Goal: Check status: Check status

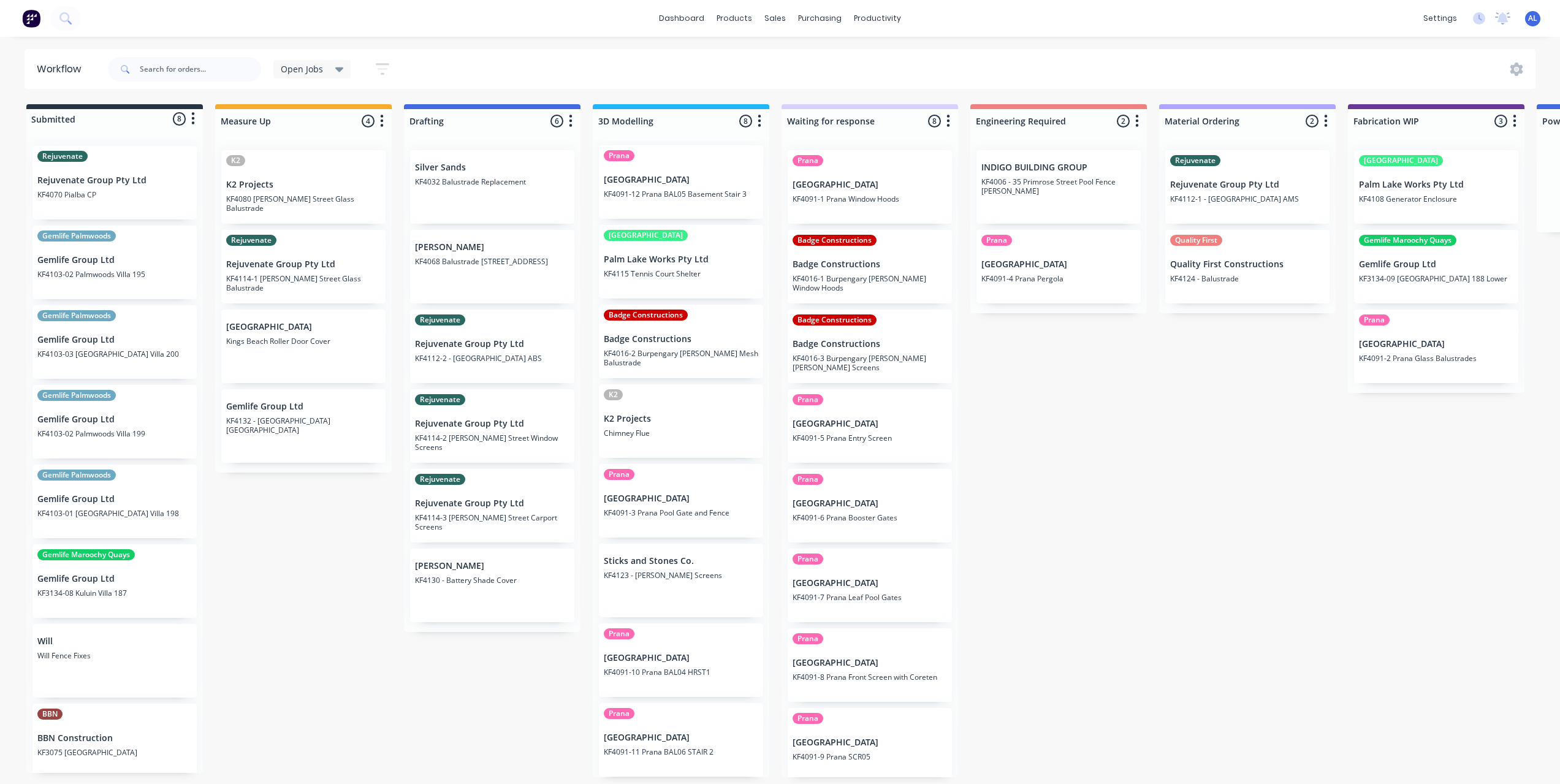
scroll to position [3, 0]
click at [317, 364] on div "K2 K2 Projects KF4080 [PERSON_NAME] Street Glass Balustrade Rejuvenate Rejuvena…" at bounding box center [304, 310] width 177 height 338
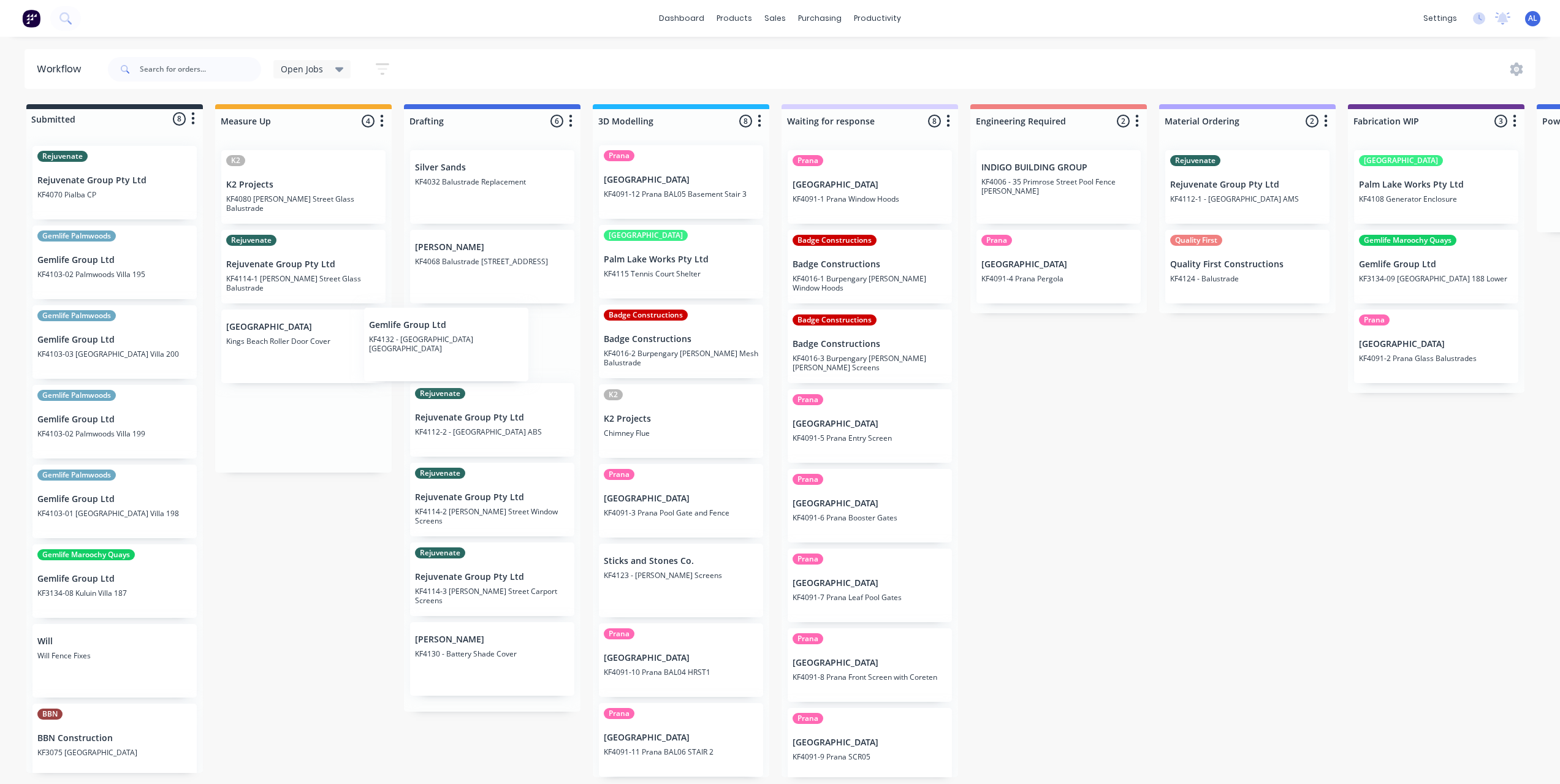
drag, startPoint x: 285, startPoint y: 429, endPoint x: 442, endPoint y: 342, distance: 179.5
click at [442, 342] on div "Submitted 8 Status colour #273444 hex #273444 Save Cancel Summaries Total order…" at bounding box center [1457, 440] width 2933 height 673
click at [299, 596] on div "Submitted 8 Status colour #273444 hex #273444 Save Cancel Summaries Total order…" at bounding box center [1457, 440] width 2933 height 673
click at [1051, 450] on div "Submitted 8 Status colour #273444 hex #273444 Save Cancel Summaries Total order…" at bounding box center [1457, 440] width 2933 height 673
click at [1050, 454] on div "Submitted 8 Status colour #273444 hex #273444 Save Cancel Summaries Total order…" at bounding box center [1457, 440] width 2933 height 673
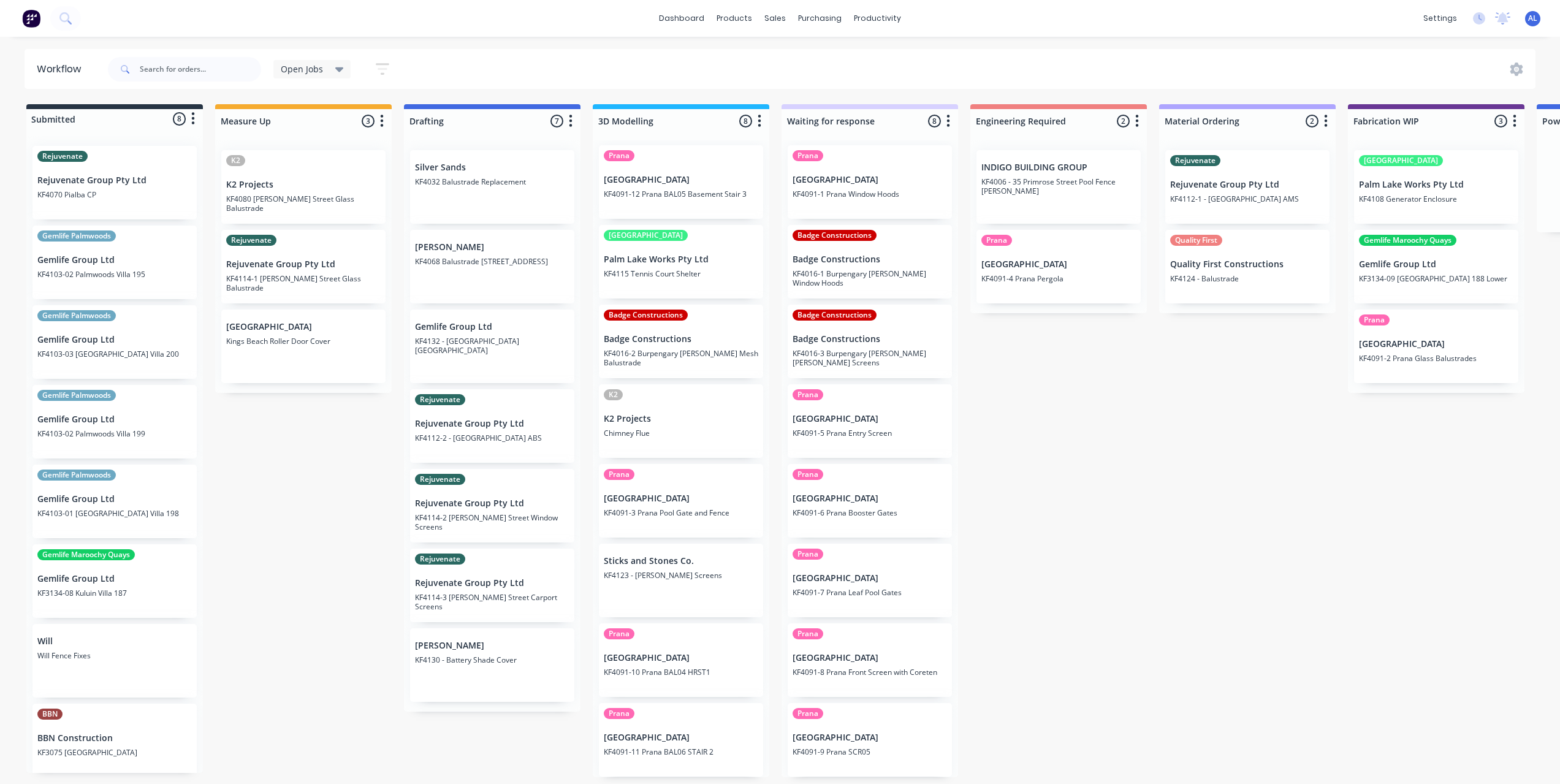
click at [1149, 452] on div "Submitted 8 Status colour #273444 hex #273444 Save Cancel Summaries Total order…" at bounding box center [1457, 440] width 2933 height 673
click at [339, 501] on div "Submitted 8 Status colour #273444 hex #273444 Save Cancel Summaries Total order…" at bounding box center [1457, 440] width 2933 height 673
click at [1027, 393] on div "Submitted 8 Status colour #273444 hex #273444 Save Cancel Summaries Total order…" at bounding box center [1457, 440] width 2933 height 673
click at [1044, 503] on div "Submitted 8 Status colour #273444 hex #273444 Save Cancel Summaries Total order…" at bounding box center [1457, 440] width 2933 height 673
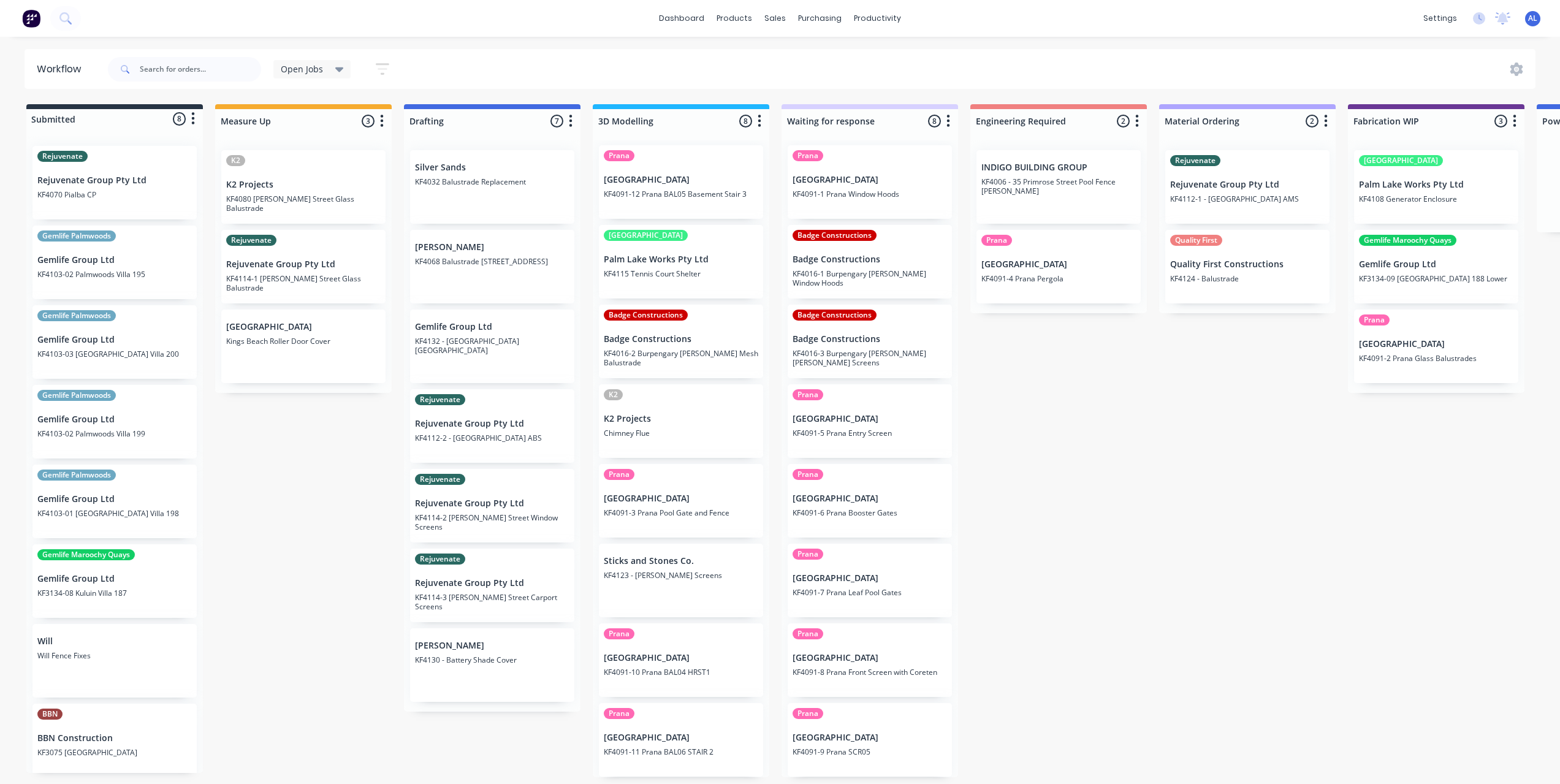
click at [1105, 448] on div "Submitted 8 Status colour #273444 hex #273444 Save Cancel Summaries Total order…" at bounding box center [1457, 440] width 2933 height 673
click at [1111, 474] on div "Submitted 8 Status colour #273444 hex #273444 Save Cancel Summaries Total order…" at bounding box center [1457, 440] width 2933 height 673
click at [1108, 485] on div "Submitted 8 Status colour #273444 hex #273444 Save Cancel Summaries Total order…" at bounding box center [1457, 440] width 2933 height 673
click at [1057, 361] on div "Submitted 8 Status colour #273444 hex #273444 Save Cancel Summaries Total order…" at bounding box center [1457, 440] width 2933 height 673
click at [1127, 532] on div "Submitted 8 Status colour #273444 hex #273444 Save Cancel Summaries Total order…" at bounding box center [1457, 440] width 2933 height 673
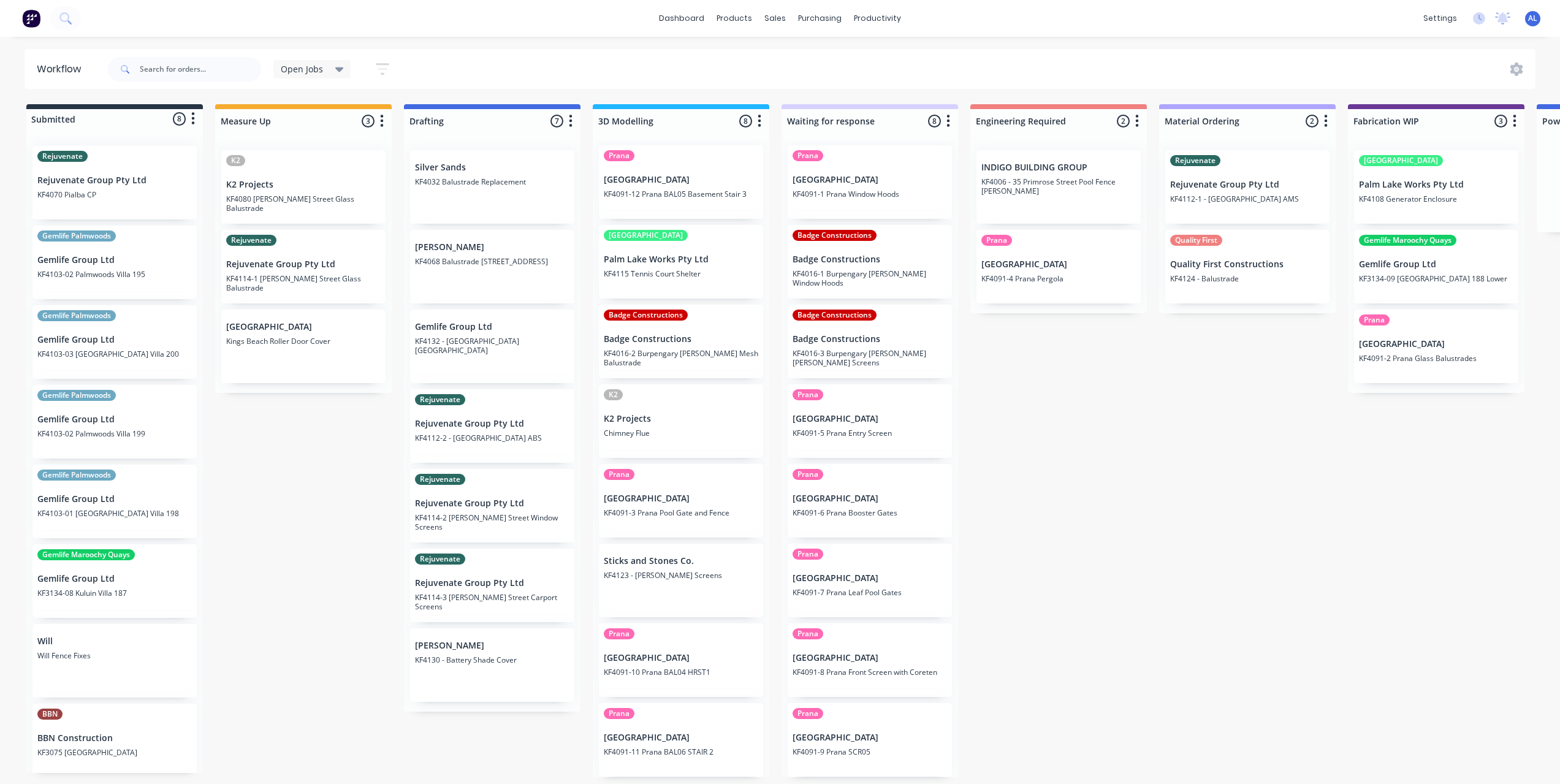
click at [1165, 431] on div "Submitted 8 Status colour #273444 hex #273444 Save Cancel Summaries Total order…" at bounding box center [1457, 440] width 2933 height 673
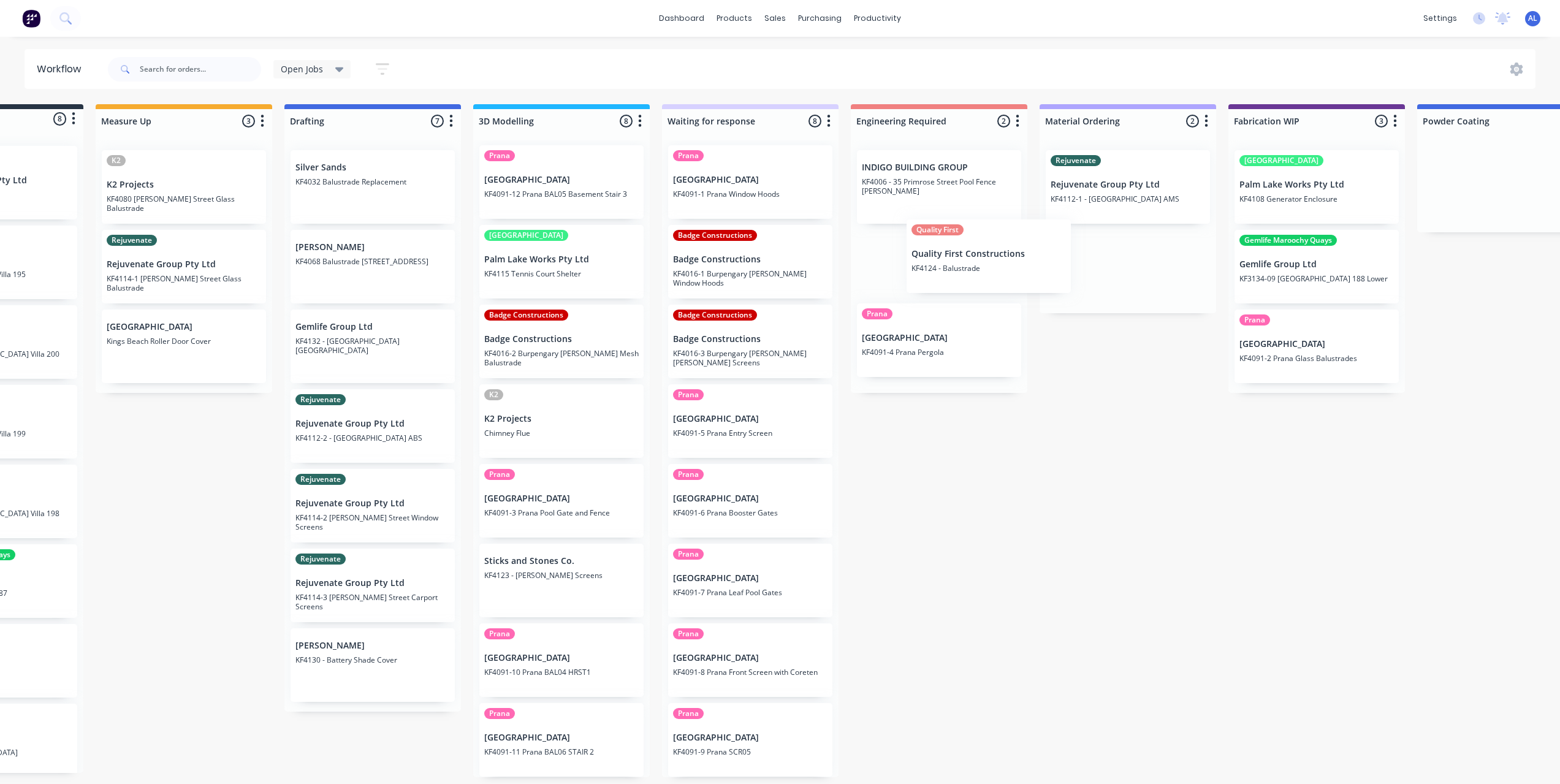
scroll to position [0, 0]
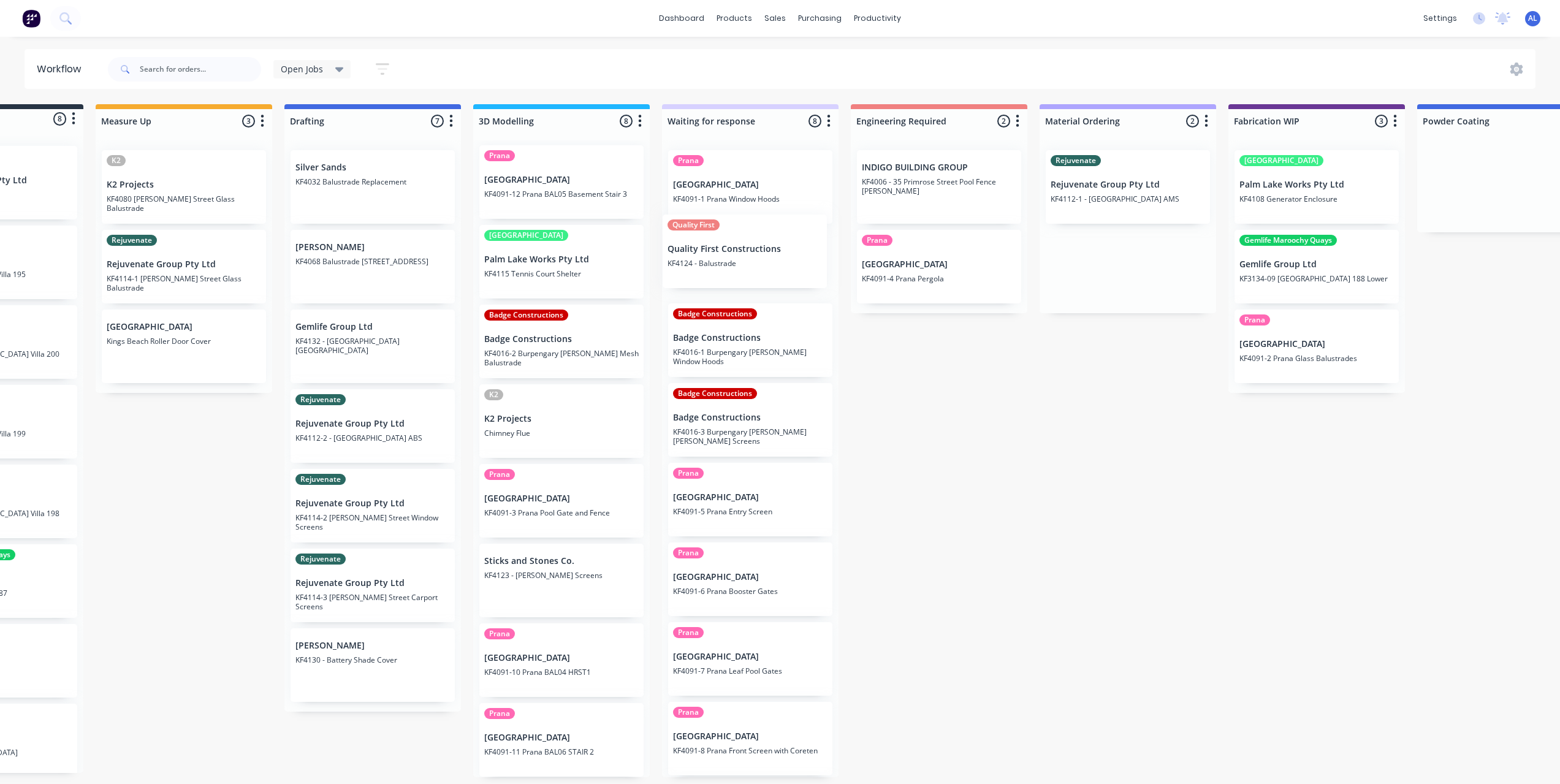
drag, startPoint x: 1231, startPoint y: 278, endPoint x: 734, endPoint y: 262, distance: 497.3
click at [734, 262] on div "Submitted 8 Status colour #273444 hex #273444 Save Cancel Summaries Total order…" at bounding box center [1338, 440] width 2933 height 673
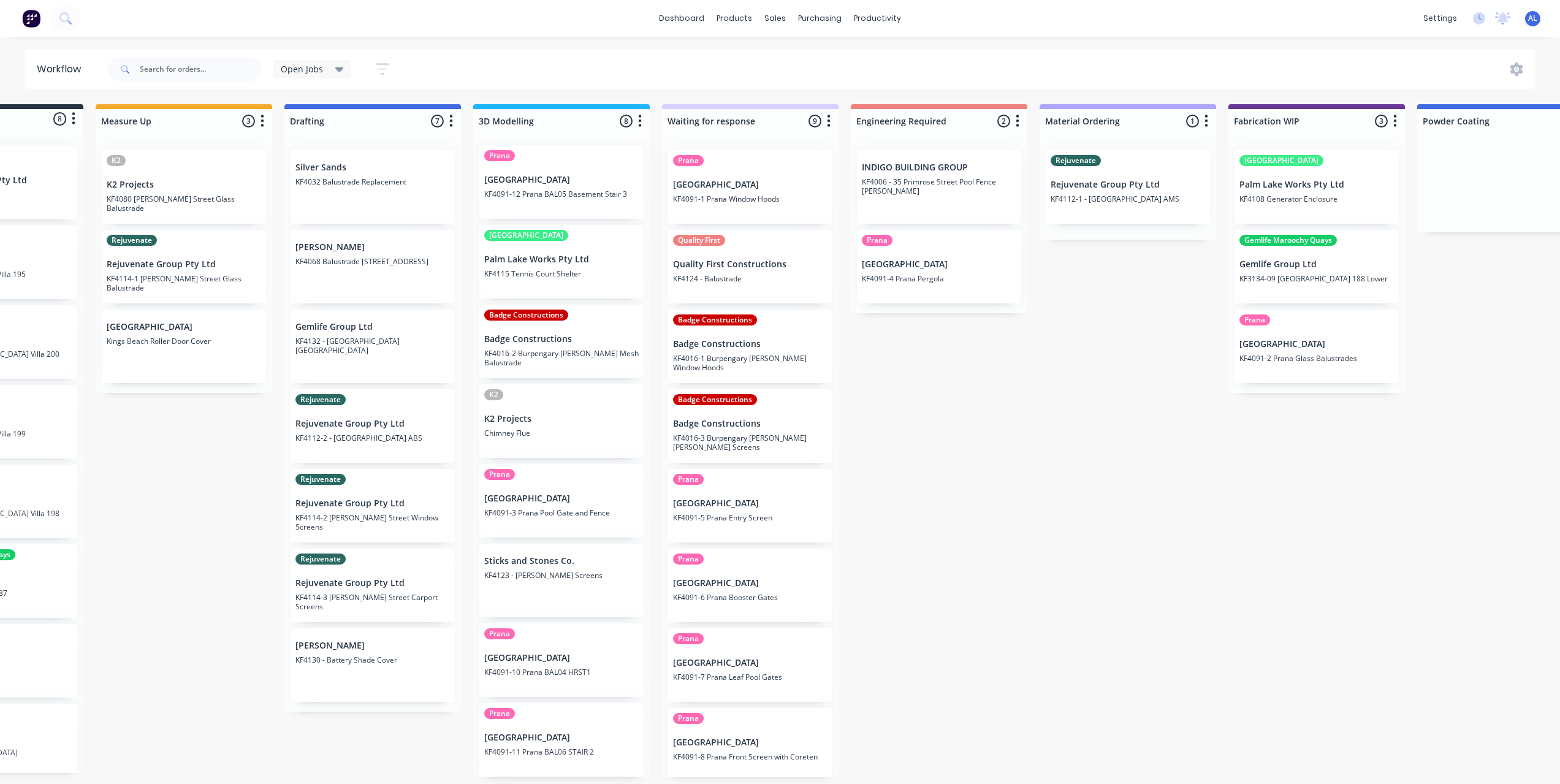
click at [961, 404] on div "Submitted 8 Status colour #273444 hex #273444 Save Cancel Summaries Total order…" at bounding box center [1338, 440] width 2933 height 673
click at [1022, 434] on div "Submitted 8 Status colour #273444 hex #273444 Save Cancel Summaries Total order…" at bounding box center [1338, 440] width 2933 height 673
click at [978, 442] on div "Submitted 8 Status colour #273444 hex #273444 Save Cancel Summaries Total order…" at bounding box center [1338, 440] width 2933 height 673
click at [955, 423] on div "Submitted 8 Status colour #273444 hex #273444 Save Cancel Summaries Total order…" at bounding box center [1338, 440] width 2933 height 673
click at [953, 428] on div "Submitted 8 Status colour #273444 hex #273444 Save Cancel Summaries Total order…" at bounding box center [1338, 440] width 2933 height 673
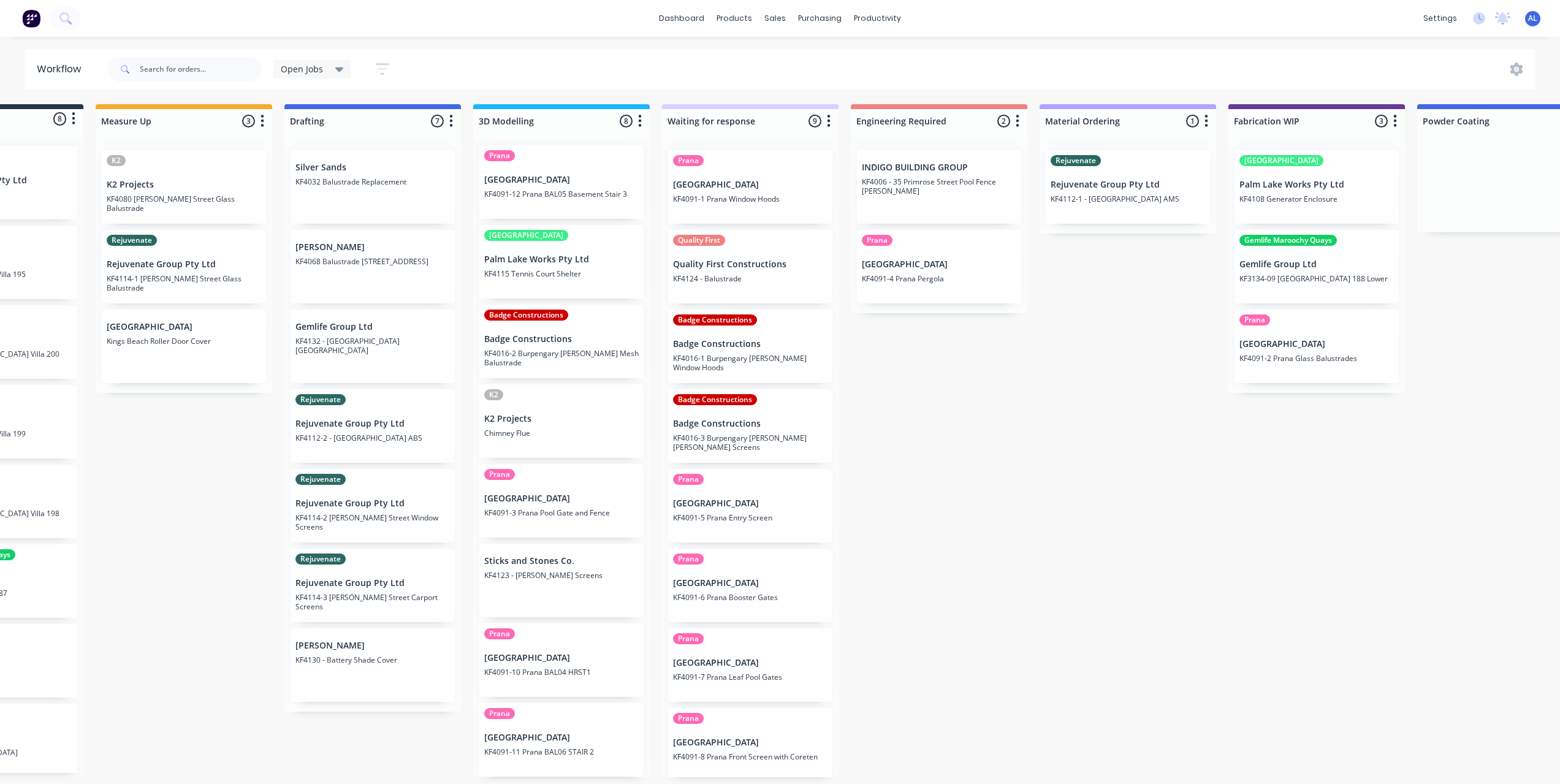
click at [149, 486] on div "Submitted 8 Status colour #273444 hex #273444 Save Cancel Summaries Total order…" at bounding box center [1338, 440] width 2933 height 673
click at [1165, 604] on div "Submitted 8 Status colour #273444 hex #273444 Save Cancel Summaries Total order…" at bounding box center [1338, 440] width 2933 height 673
click at [221, 513] on div "Submitted 8 Status colour #273444 hex #273444 Save Cancel Summaries Total order…" at bounding box center [1338, 440] width 2933 height 673
click at [1060, 482] on div "Submitted 8 Status colour #273444 hex #273444 Save Cancel Summaries Total order…" at bounding box center [1338, 440] width 2933 height 673
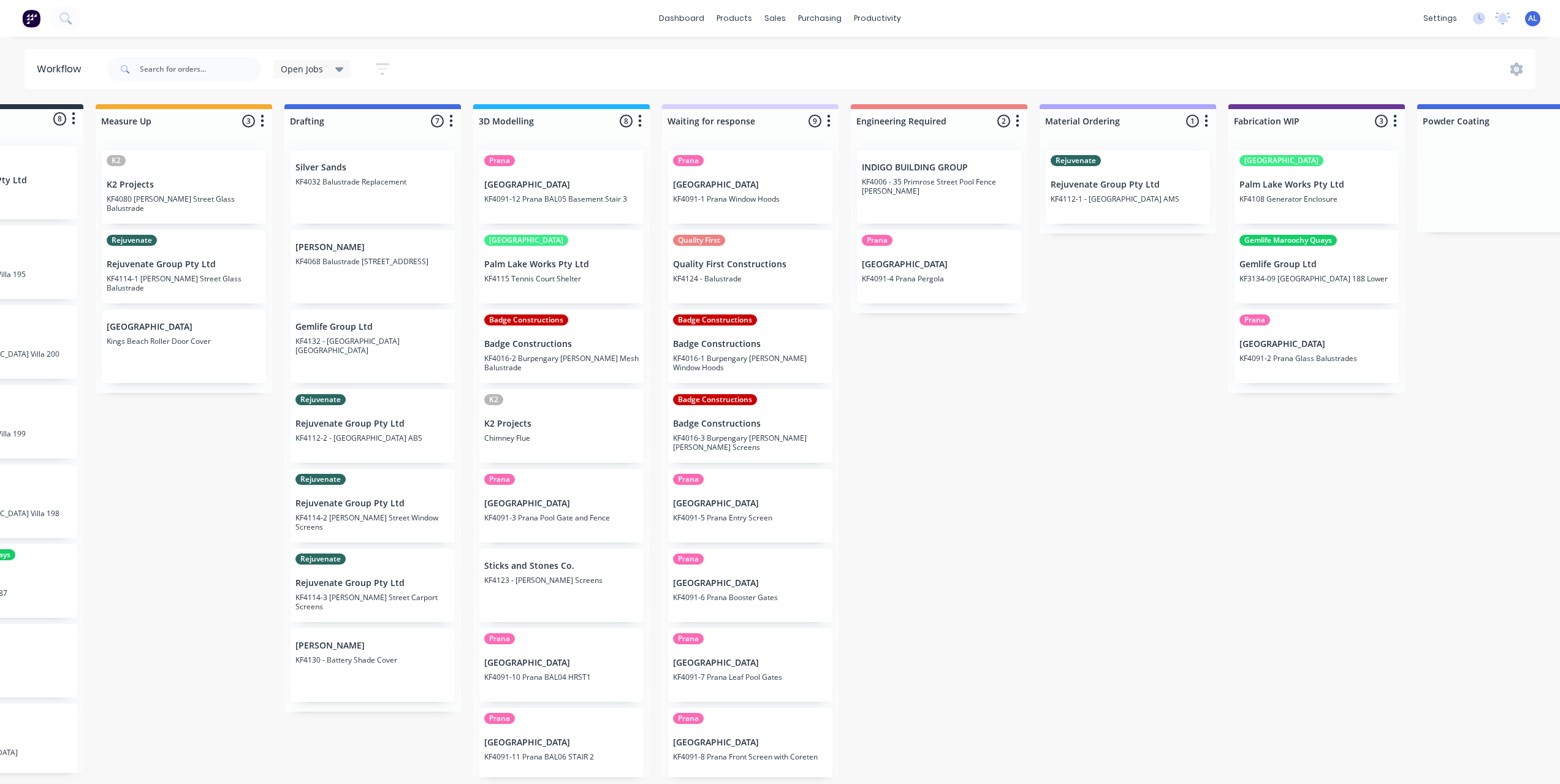
click at [985, 497] on div "Submitted 8 Status colour #273444 hex #273444 Save Cancel Summaries Total order…" at bounding box center [1338, 440] width 2933 height 673
click at [1097, 484] on div "Submitted 8 Status colour #273444 hex #273444 Save Cancel Summaries Total order…" at bounding box center [1338, 440] width 2933 height 673
click at [1046, 609] on div "Submitted 8 Status colour #273444 hex #273444 Save Cancel Summaries Total order…" at bounding box center [1338, 440] width 2933 height 673
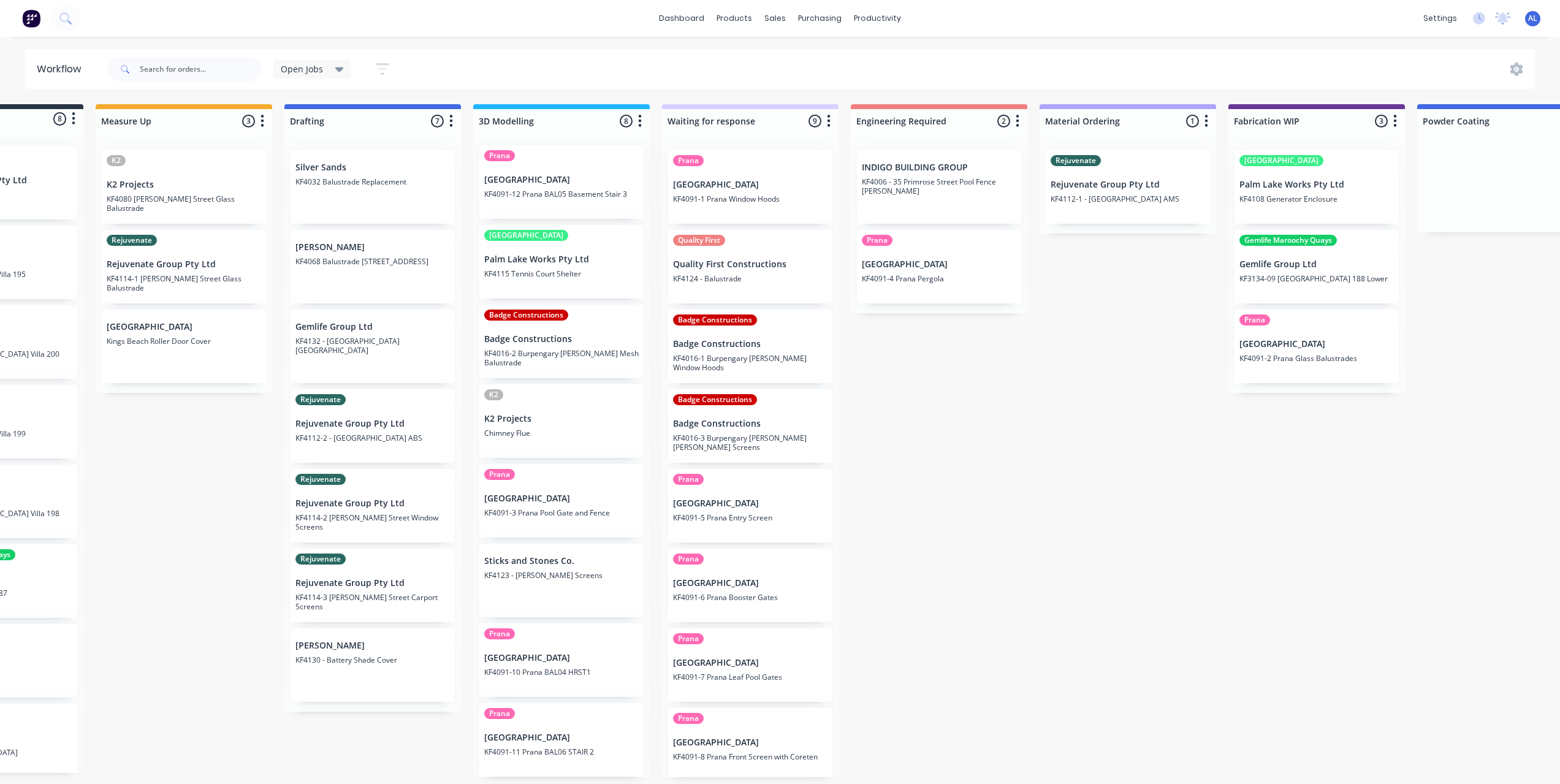
click at [903, 428] on div "Submitted 8 Status colour #273444 hex #273444 Save Cancel Summaries Total order…" at bounding box center [1338, 440] width 2933 height 673
drag, startPoint x: 858, startPoint y: 388, endPoint x: 907, endPoint y: 325, distance: 79.8
click at [875, 353] on div "Submitted 8 Status colour #273444 hex #273444 Save Cancel Summaries Total order…" at bounding box center [1338, 440] width 2933 height 673
click at [945, 370] on div "Submitted 8 Status colour #273444 hex #273444 Save Cancel Summaries Total order…" at bounding box center [1338, 440] width 2933 height 673
click at [960, 387] on div "Submitted 8 Status colour #273444 hex #273444 Save Cancel Summaries Total order…" at bounding box center [1338, 440] width 2933 height 673
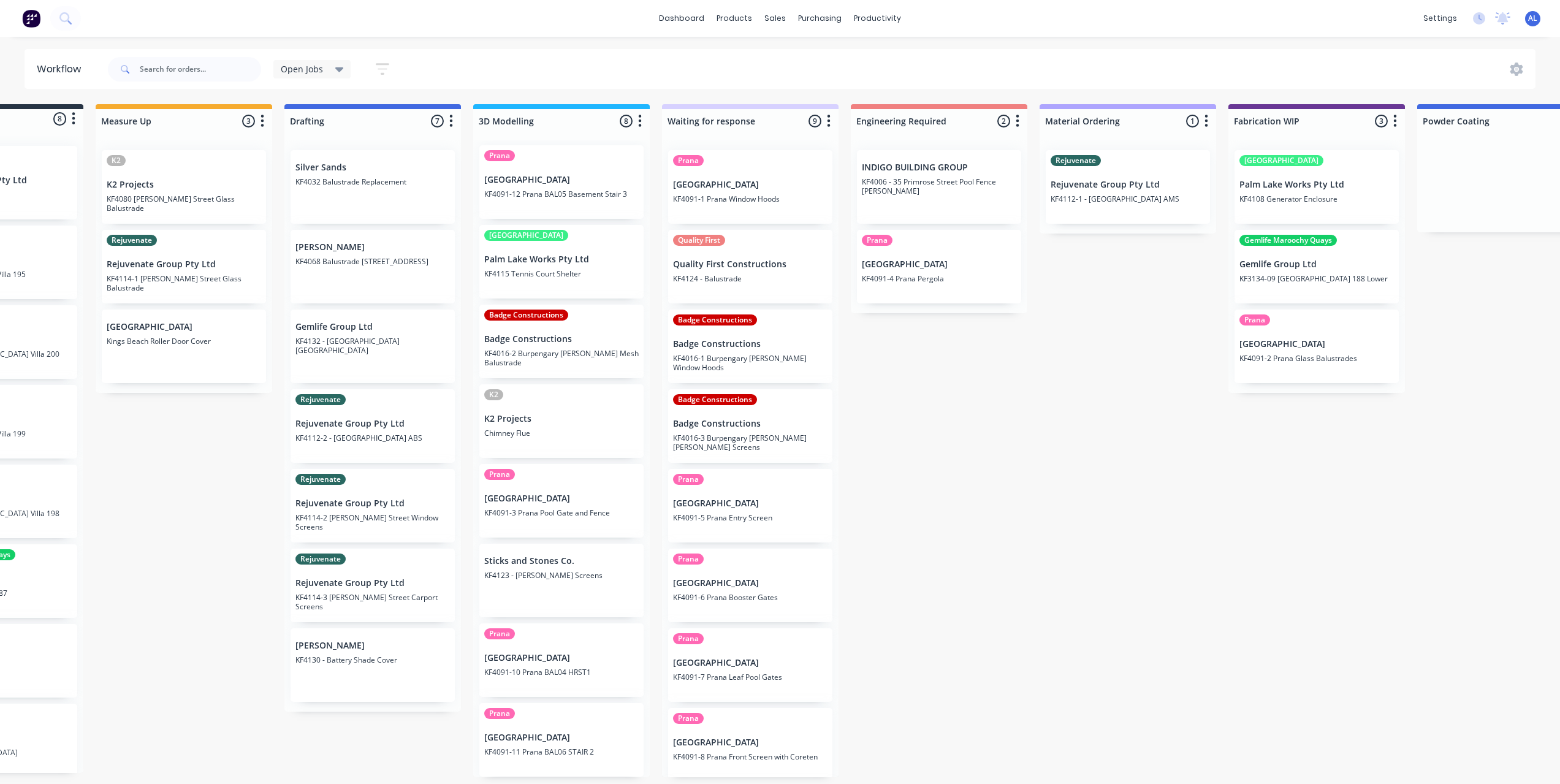
click at [175, 544] on div "Submitted 8 Status colour #273444 hex #273444 Save Cancel Summaries Total order…" at bounding box center [1338, 440] width 2933 height 673
click at [210, 521] on div "Submitted 8 Status colour #273444 hex #273444 Save Cancel Summaries Total order…" at bounding box center [1338, 440] width 2933 height 673
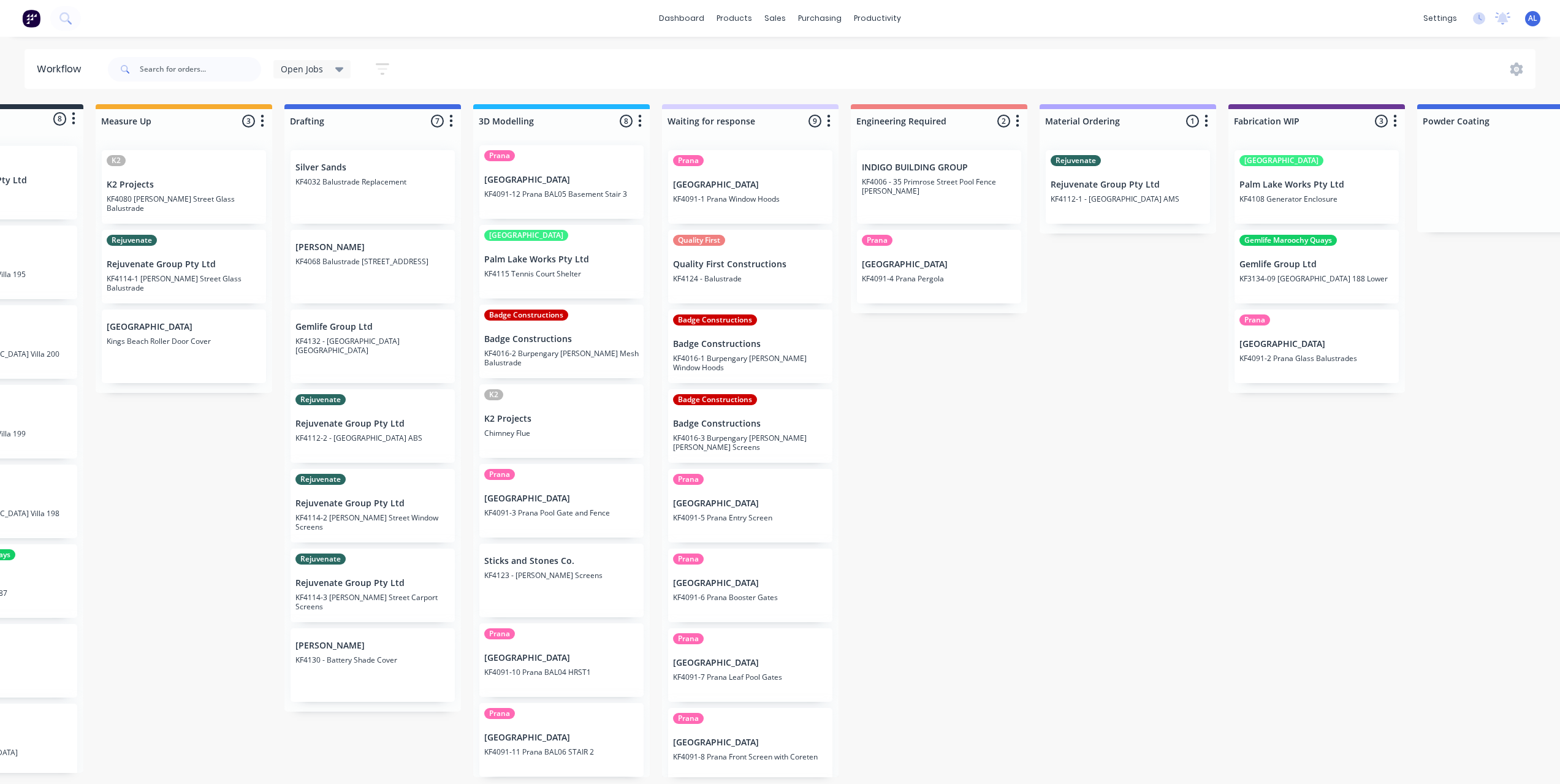
scroll to position [85, 0]
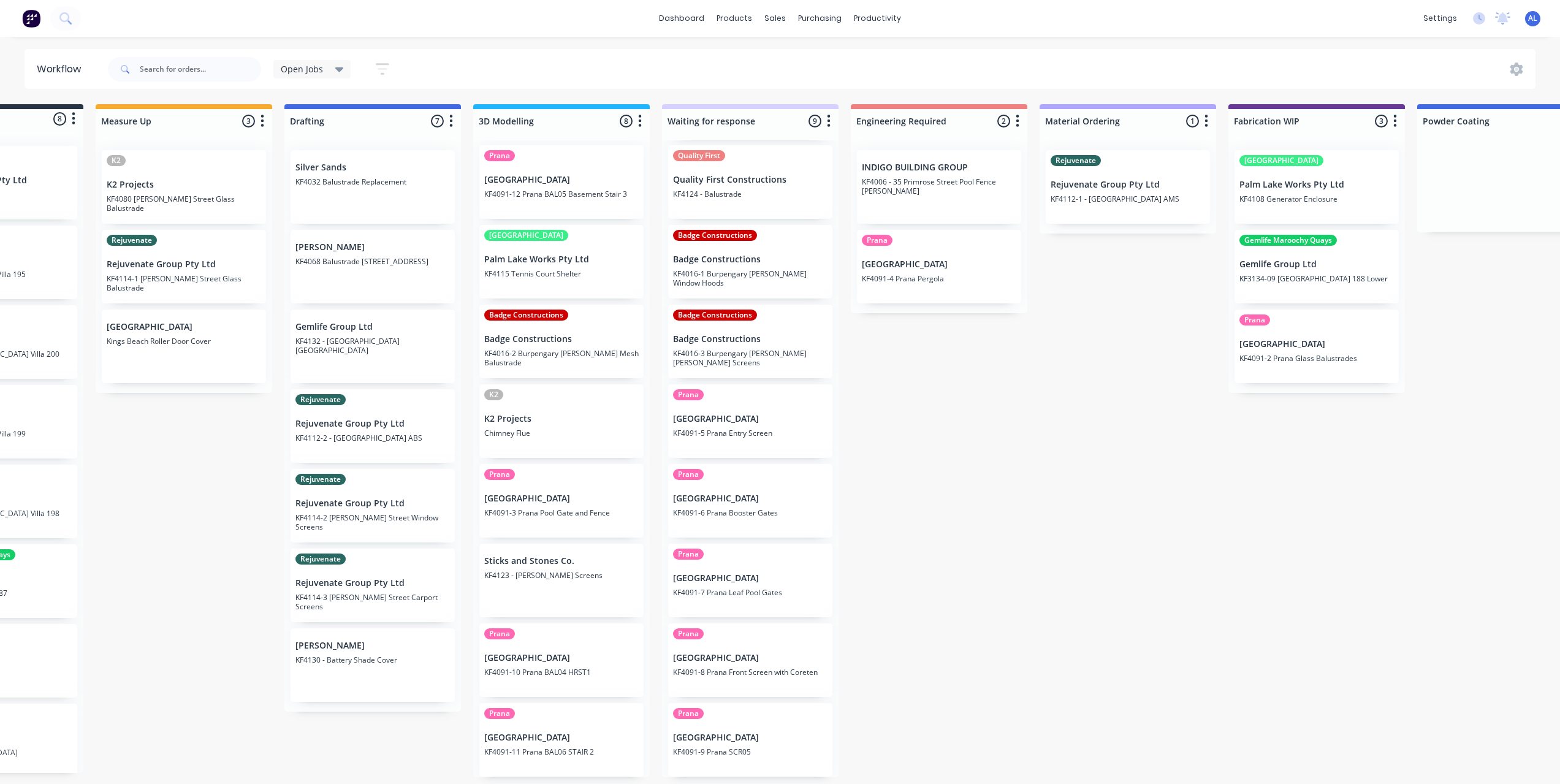
click at [893, 617] on div "Submitted 8 Status colour #273444 hex #273444 Save Cancel Summaries Total order…" at bounding box center [1338, 440] width 2933 height 673
click at [883, 578] on div "Submitted 8 Status colour #273444 hex #273444 Save Cancel Summaries Total order…" at bounding box center [1338, 440] width 2933 height 673
click at [876, 577] on div "Submitted 8 Status colour #273444 hex #273444 Save Cancel Summaries Total order…" at bounding box center [1338, 440] width 2933 height 673
click at [900, 571] on div "Submitted 8 Status colour #273444 hex #273444 Save Cancel Summaries Total order…" at bounding box center [1338, 440] width 2933 height 673
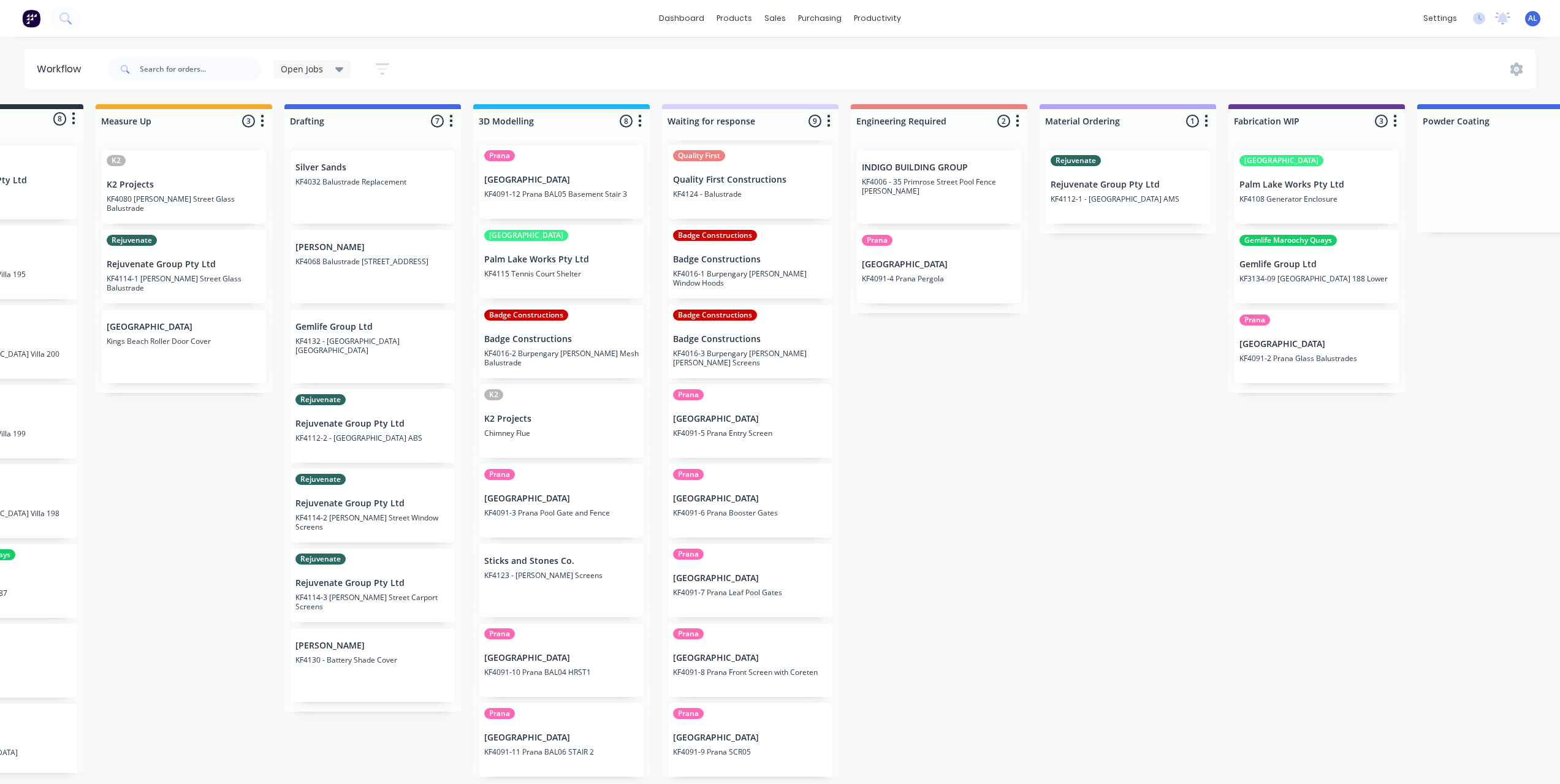
click at [925, 495] on div "Submitted 8 Status colour #273444 hex #273444 Save Cancel Summaries Total order…" at bounding box center [1338, 440] width 2933 height 673
click at [939, 398] on div "Submitted 8 Status colour #273444 hex #273444 Save Cancel Summaries Total order…" at bounding box center [1338, 440] width 2933 height 673
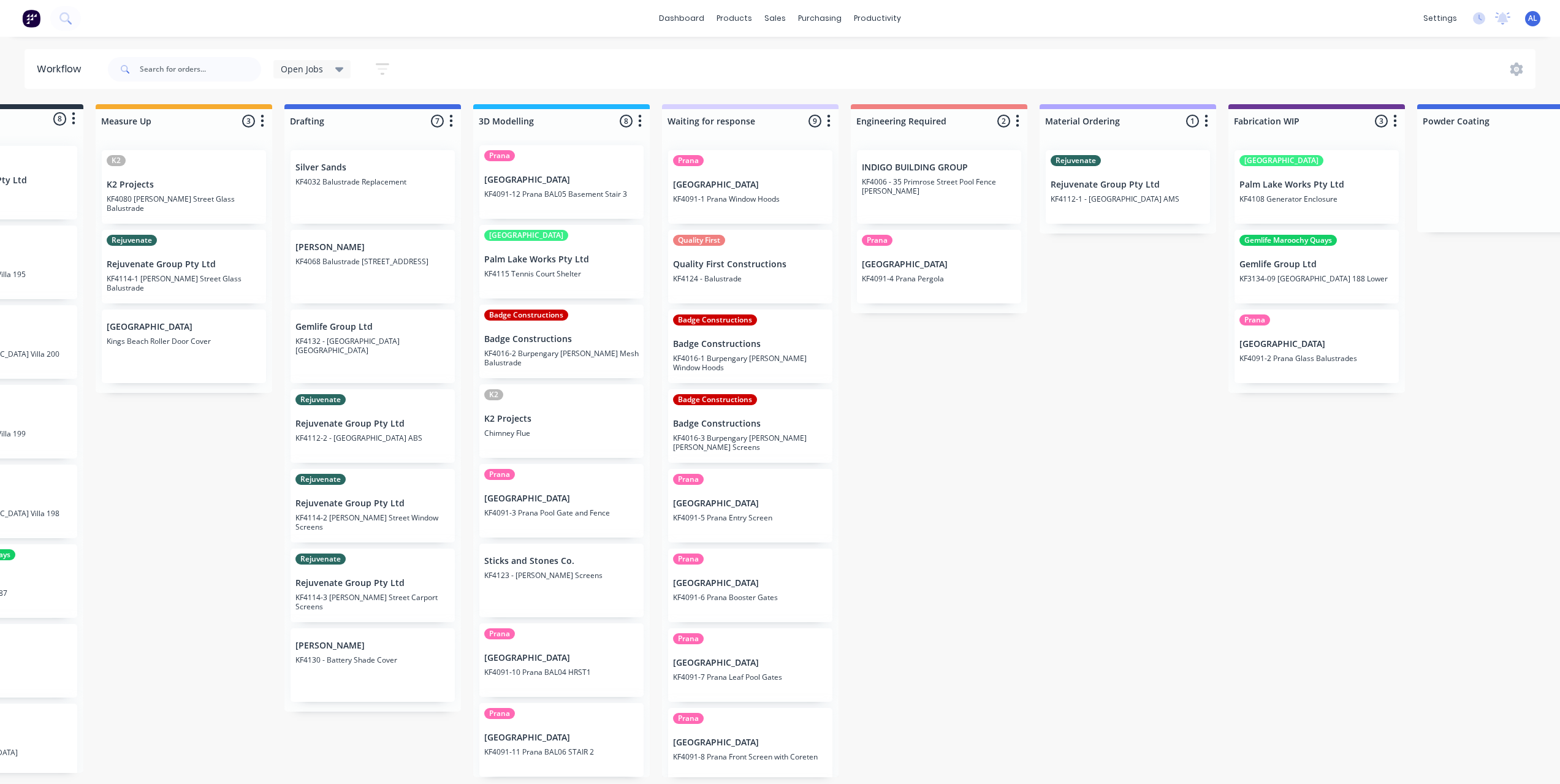
scroll to position [0, 120]
click at [985, 426] on div "Submitted 8 Status colour #273444 hex #273444 Save Cancel Summaries Total order…" at bounding box center [1338, 440] width 2933 height 673
click at [985, 426] on div "Submitted 8 Status colour #273444 hex #273444 Save Cancel Summaries Total order…" at bounding box center [1338, 440] width 2933 height 673
click at [845, 370] on div "Submitted 8 Status colour #273444 hex #273444 Save Cancel Summaries Total order…" at bounding box center [1338, 440] width 2933 height 673
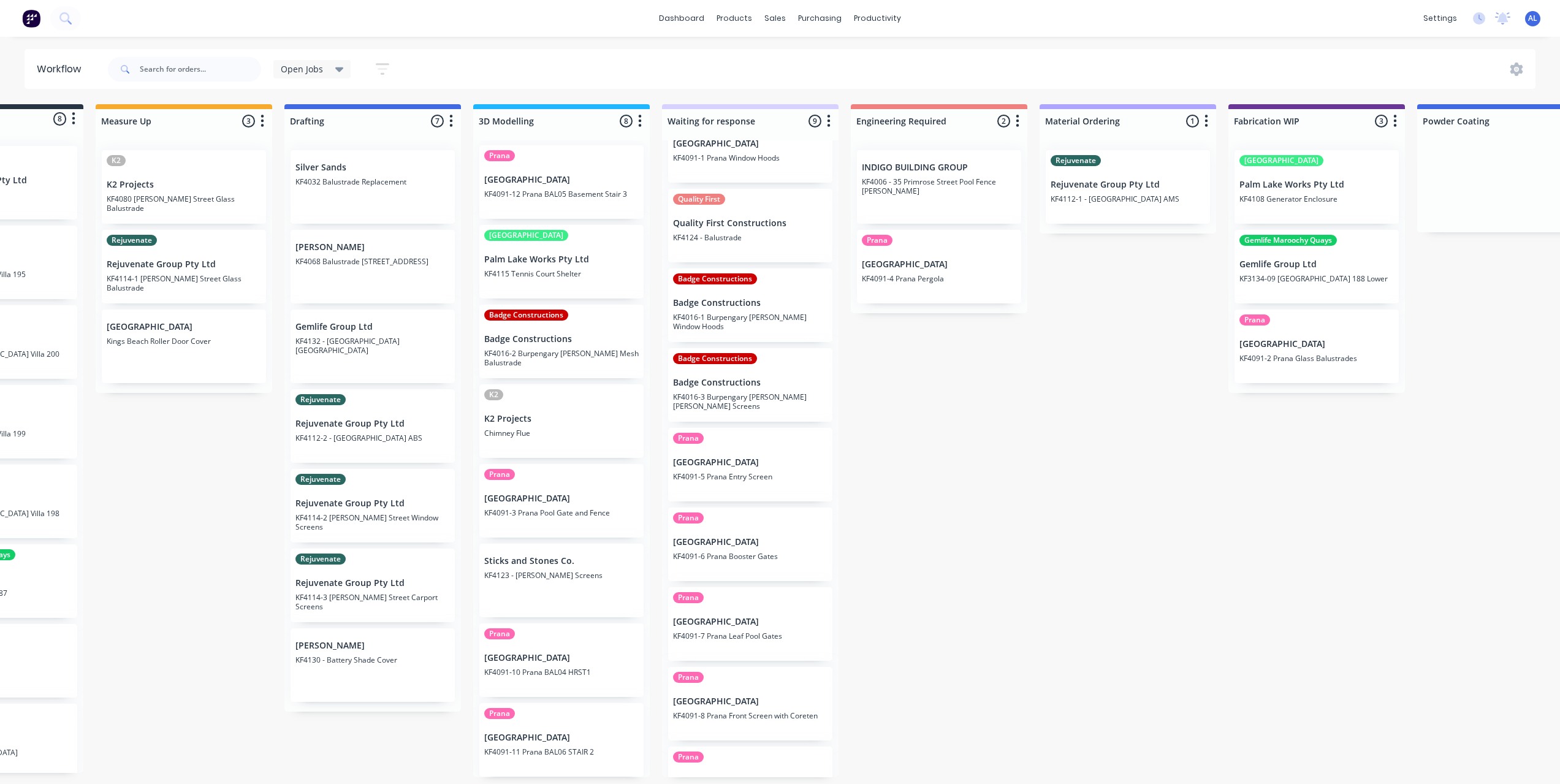
scroll to position [0, 0]
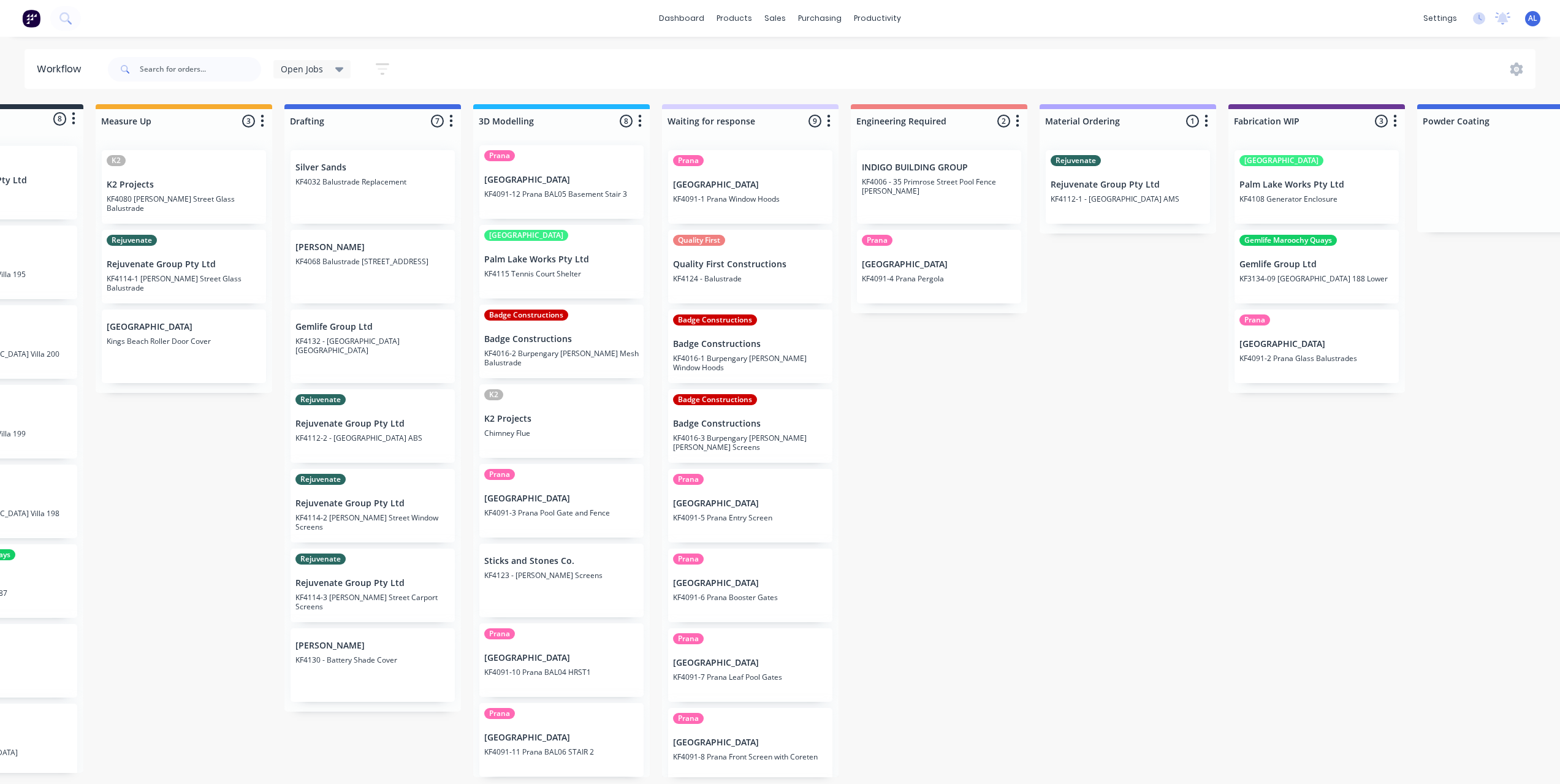
click at [855, 354] on div "Submitted 8 Status colour #273444 hex #273444 Save Cancel Summaries Total order…" at bounding box center [1338, 440] width 2933 height 673
click at [978, 429] on div "Submitted 8 Status colour #273444 hex #273444 Save Cancel Summaries Total order…" at bounding box center [1338, 440] width 2933 height 673
click at [921, 427] on div "Submitted 8 Status colour #273444 hex #273444 Save Cancel Summaries Total order…" at bounding box center [1338, 440] width 2933 height 673
click at [923, 427] on div "Submitted 8 Status colour #273444 hex #273444 Save Cancel Summaries Total order…" at bounding box center [1338, 440] width 2933 height 673
click at [951, 446] on div "Submitted 8 Status colour #273444 hex #273444 Save Cancel Summaries Total order…" at bounding box center [1338, 440] width 2933 height 673
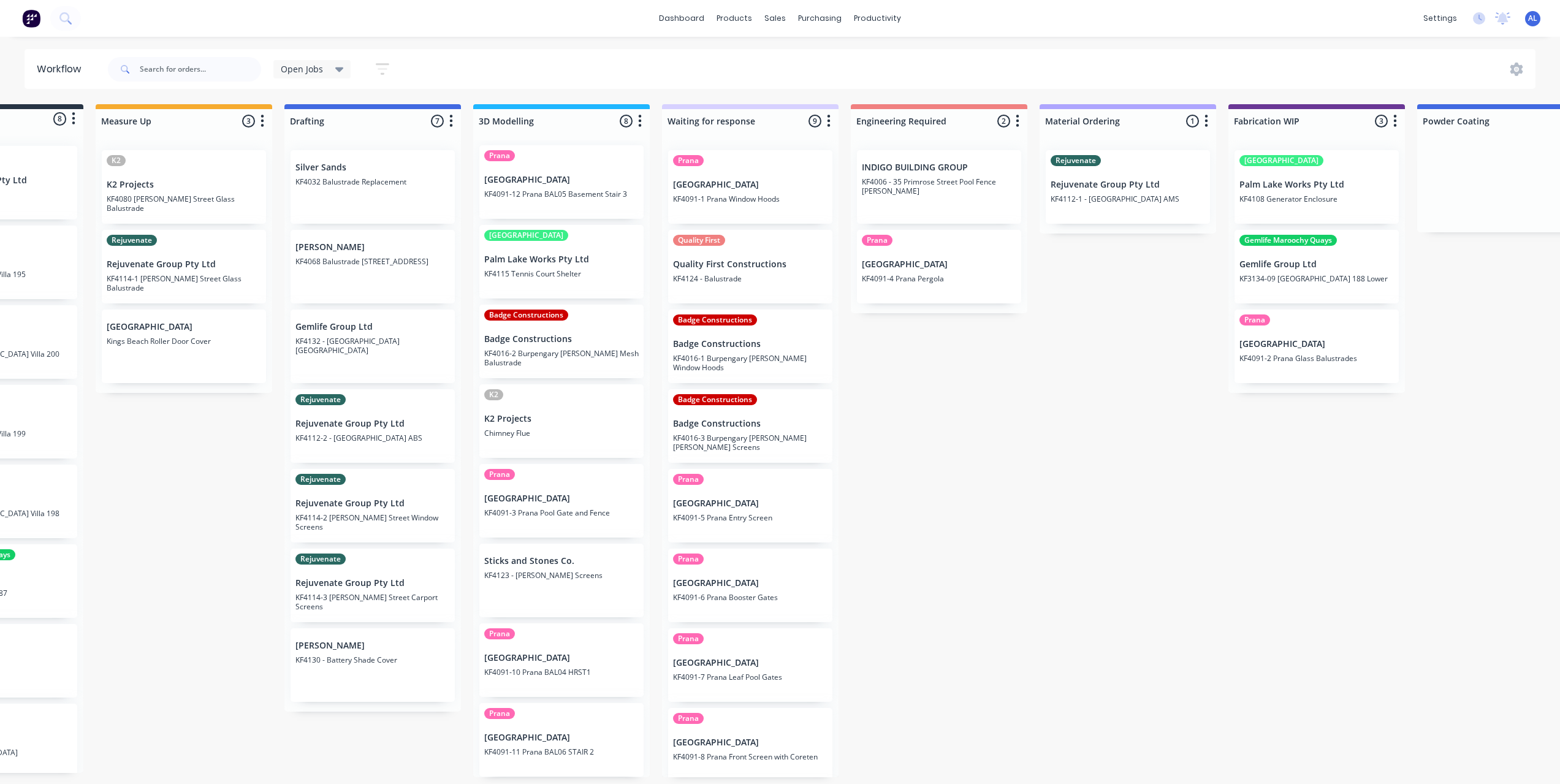
click at [963, 430] on div "Submitted 8 Status colour #273444 hex #273444 Save Cancel Summaries Total order…" at bounding box center [1338, 440] width 2933 height 673
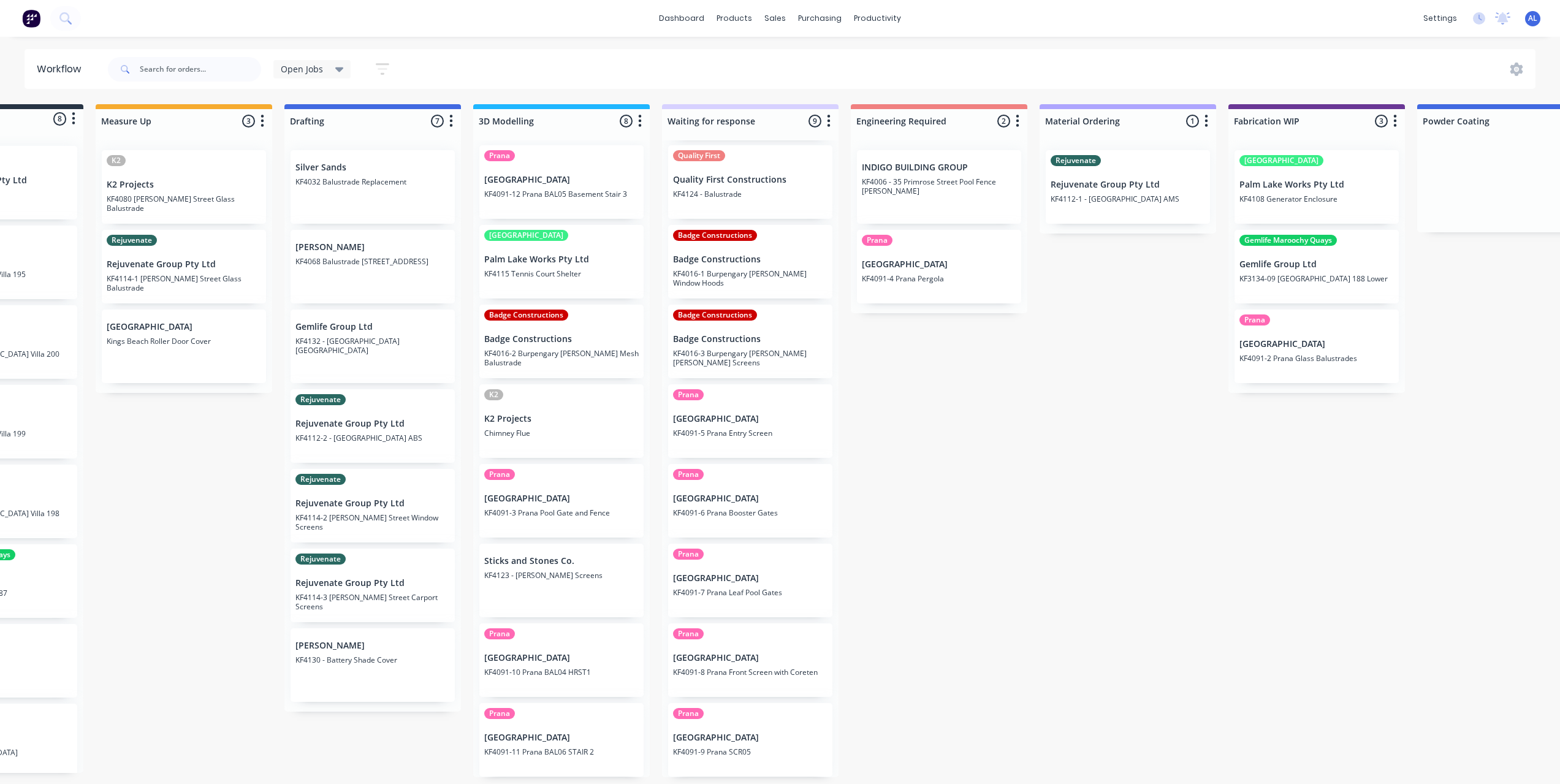
click at [992, 438] on div "Submitted 8 Status colour #273444 hex #273444 Save Cancel Summaries Total order…" at bounding box center [1338, 440] width 2933 height 673
click at [866, 480] on div "Submitted 8 Status colour #273444 hex #273444 Save Cancel Summaries Total order…" at bounding box center [1338, 440] width 2933 height 673
click at [870, 479] on div "Submitted 8 Status colour #273444 hex #273444 Save Cancel Summaries Total order…" at bounding box center [1338, 440] width 2933 height 673
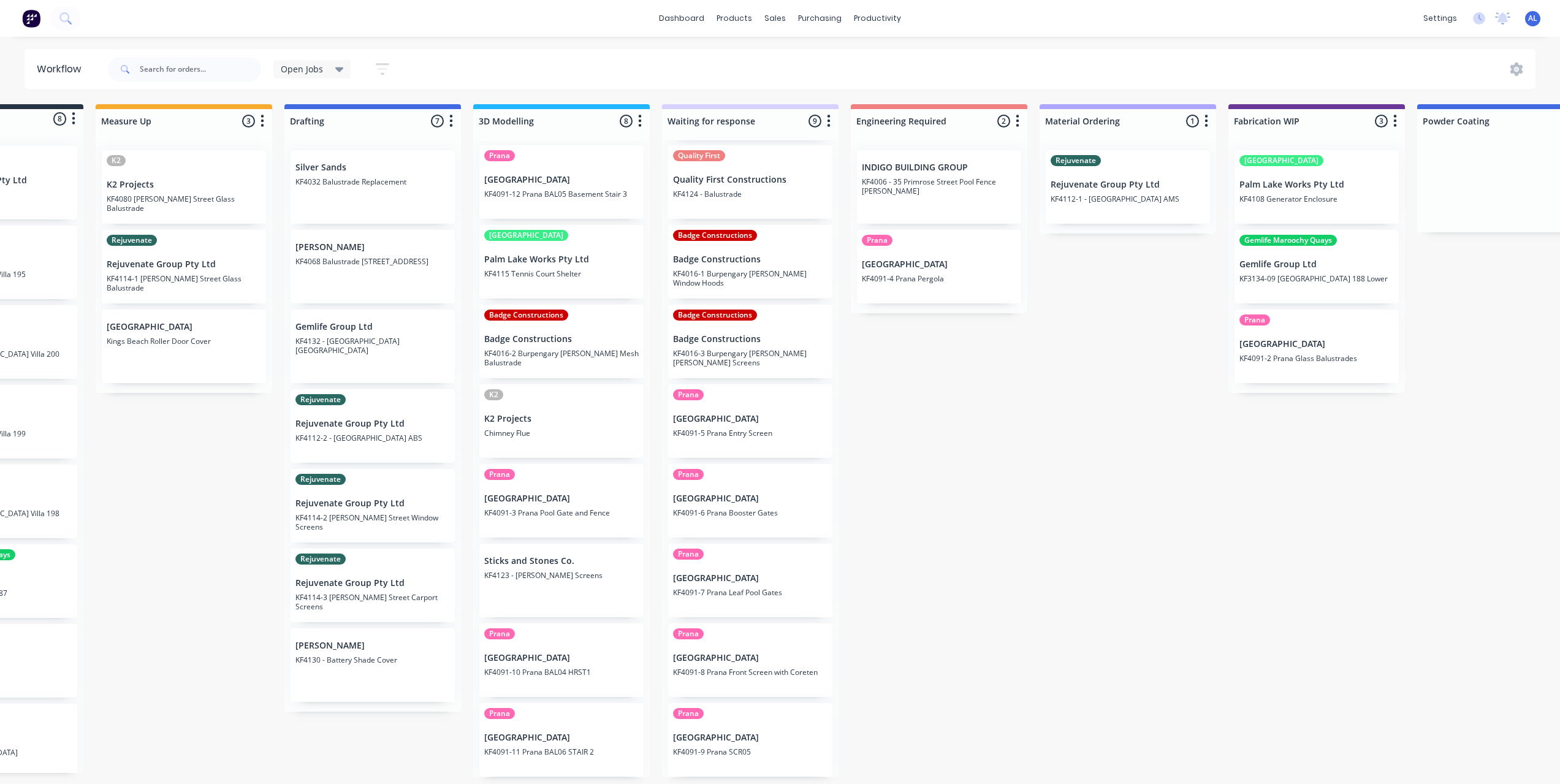
click at [870, 479] on div "Submitted 8 Status colour #273444 hex #273444 Save Cancel Summaries Total order…" at bounding box center [1338, 440] width 2933 height 673
click at [870, 480] on div "Submitted 8 Status colour #273444 hex #273444 Save Cancel Summaries Total order…" at bounding box center [1338, 440] width 2933 height 673
click at [959, 518] on div "Submitted 8 Status colour #273444 hex #273444 Save Cancel Summaries Total order…" at bounding box center [1338, 440] width 2933 height 673
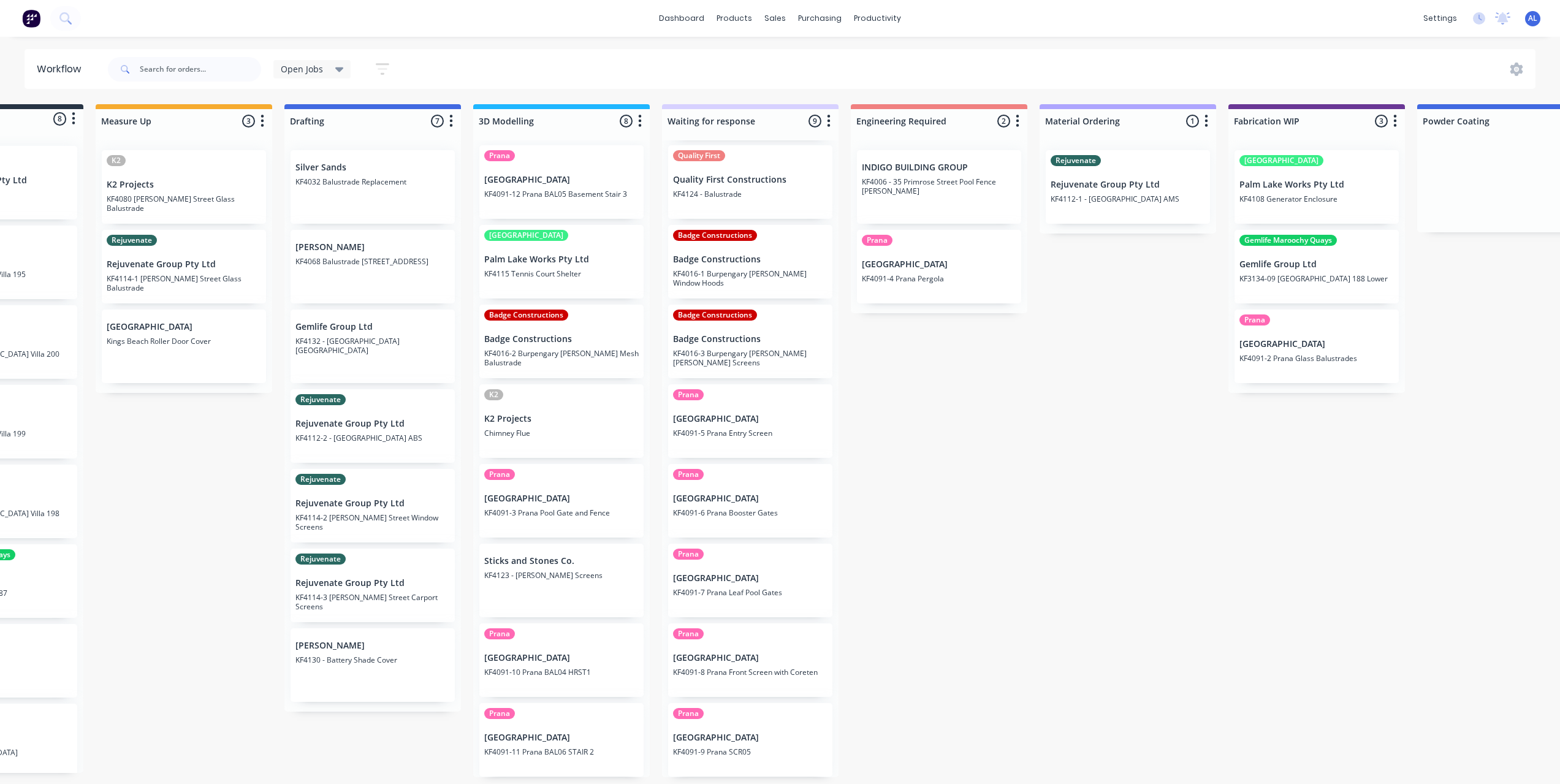
click at [900, 521] on div "Submitted 8 Status colour #273444 hex #273444 Save Cancel Summaries Total order…" at bounding box center [1338, 440] width 2933 height 673
click at [905, 547] on div "Submitted 8 Status colour #273444 hex #273444 Save Cancel Summaries Total order…" at bounding box center [1338, 440] width 2933 height 673
click at [894, 448] on div "Submitted 8 Status colour #273444 hex #273444 Save Cancel Summaries Total order…" at bounding box center [1338, 440] width 2933 height 673
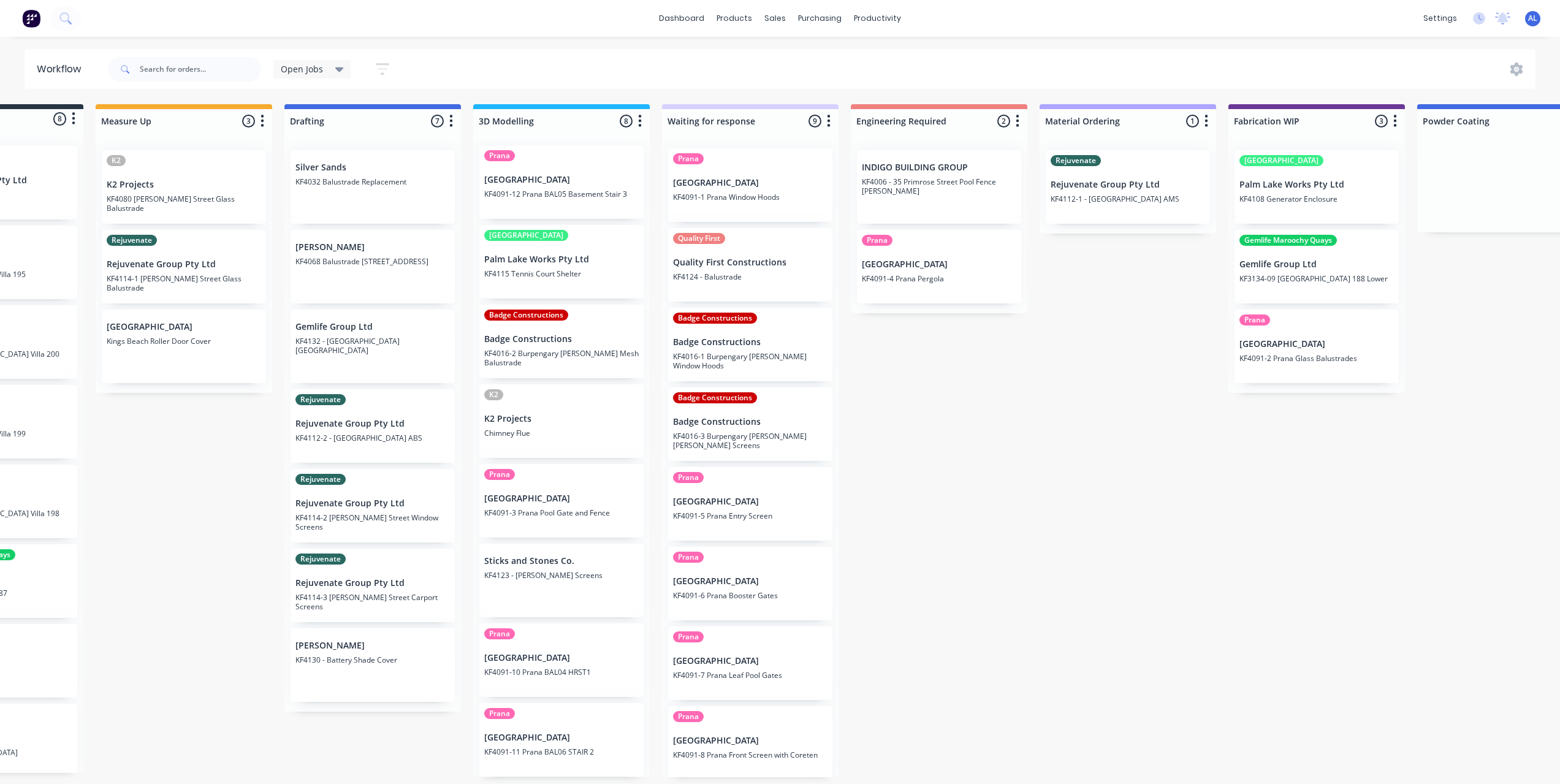
scroll to position [85, 0]
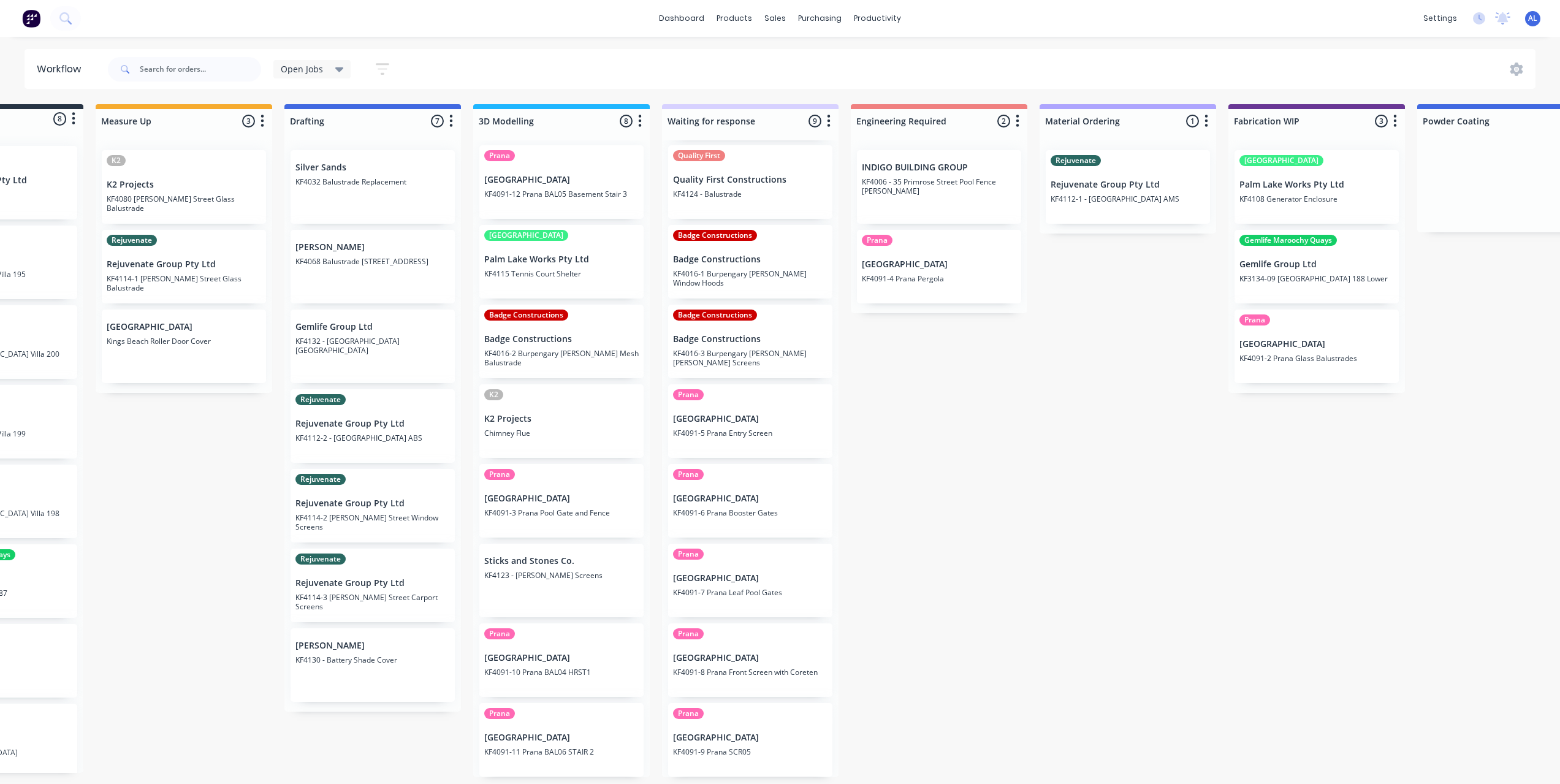
click at [881, 452] on div "Submitted 8 Status colour #273444 hex #273444 Save Cancel Summaries Total order…" at bounding box center [1338, 440] width 2933 height 673
click at [905, 396] on div "Submitted 8 Status colour #273444 hex #273444 Save Cancel Summaries Total order…" at bounding box center [1338, 440] width 2933 height 673
click at [855, 431] on div "Submitted 8 Status colour #273444 hex #273444 Save Cancel Summaries Total order…" at bounding box center [1338, 440] width 2933 height 673
click at [853, 434] on div "Submitted 8 Status colour #273444 hex #273444 Save Cancel Summaries Total order…" at bounding box center [1338, 440] width 2933 height 673
click at [850, 431] on div "Submitted 8 Status colour #273444 hex #273444 Save Cancel Summaries Total order…" at bounding box center [1338, 440] width 2933 height 673
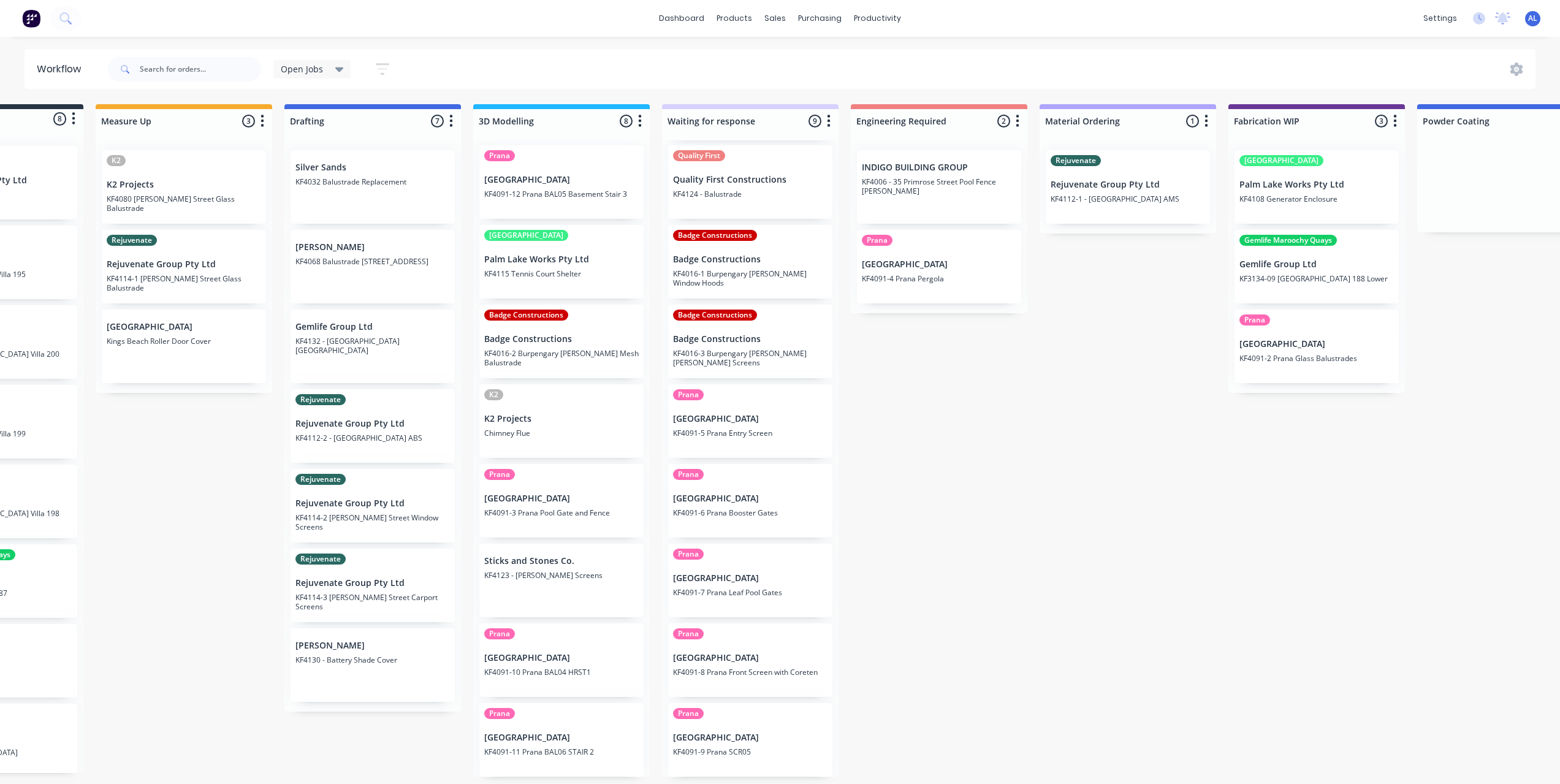
click at [910, 387] on div "Submitted 8 Status colour #273444 hex #273444 Save Cancel Summaries Total order…" at bounding box center [1338, 440] width 2933 height 673
click at [201, 452] on div "Submitted 8 Status colour #273444 hex #273444 Save Cancel Summaries Total order…" at bounding box center [1338, 440] width 2933 height 673
click at [967, 425] on div "Submitted 8 Status colour #273444 hex #273444 Save Cancel Summaries Total order…" at bounding box center [1338, 440] width 2933 height 673
click at [241, 455] on div "Submitted 8 Status colour #273444 hex #273444 Save Cancel Summaries Total order…" at bounding box center [1338, 440] width 2933 height 673
click at [905, 442] on div "Submitted 8 Status colour #273444 hex #273444 Save Cancel Summaries Total order…" at bounding box center [1338, 440] width 2933 height 673
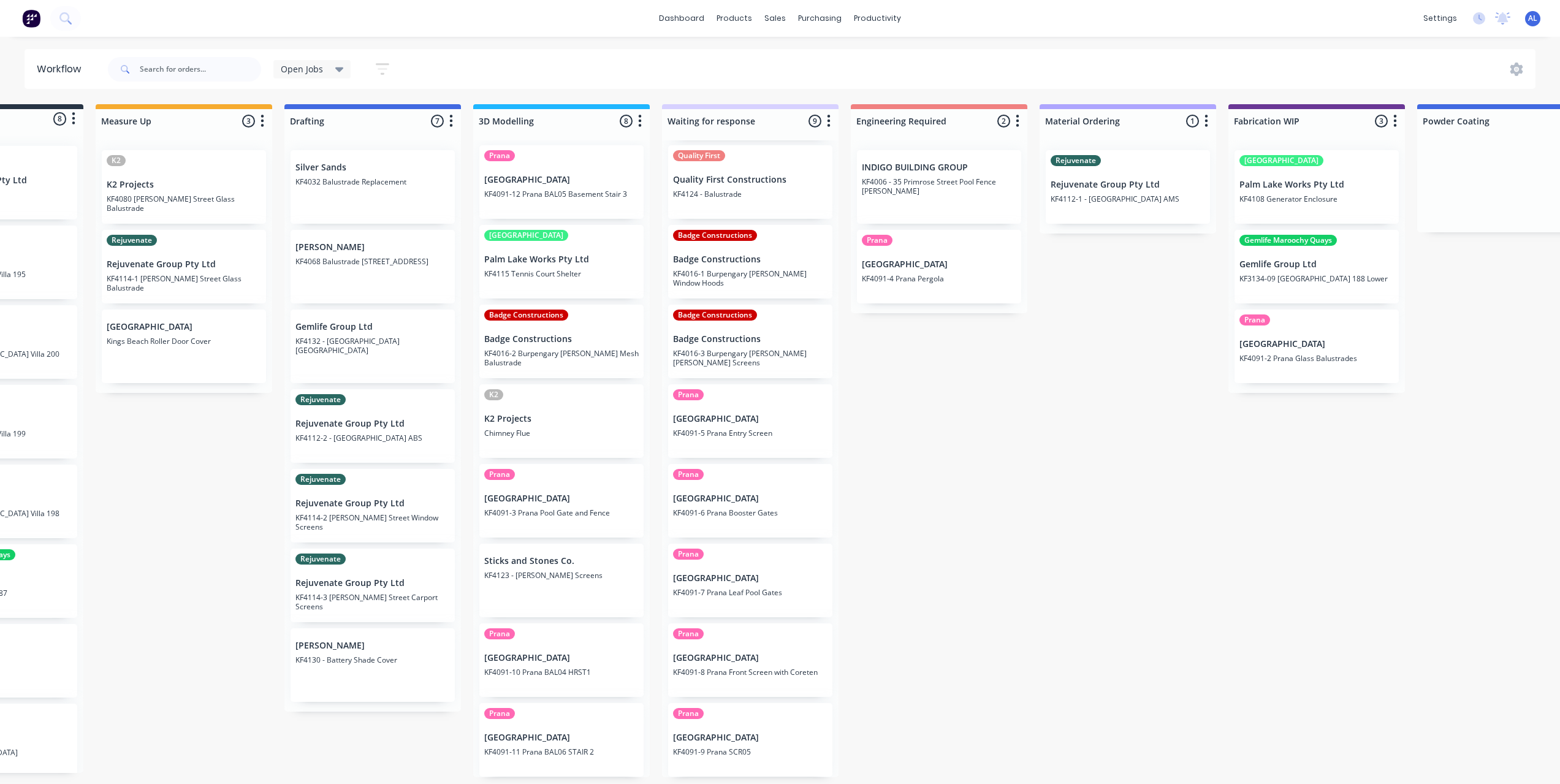
scroll to position [0, 120]
click at [940, 412] on div "Submitted 8 Status colour #273444 hex #273444 Save Cancel Summaries Total order…" at bounding box center [1338, 440] width 2933 height 673
